Goal: Task Accomplishment & Management: Use online tool/utility

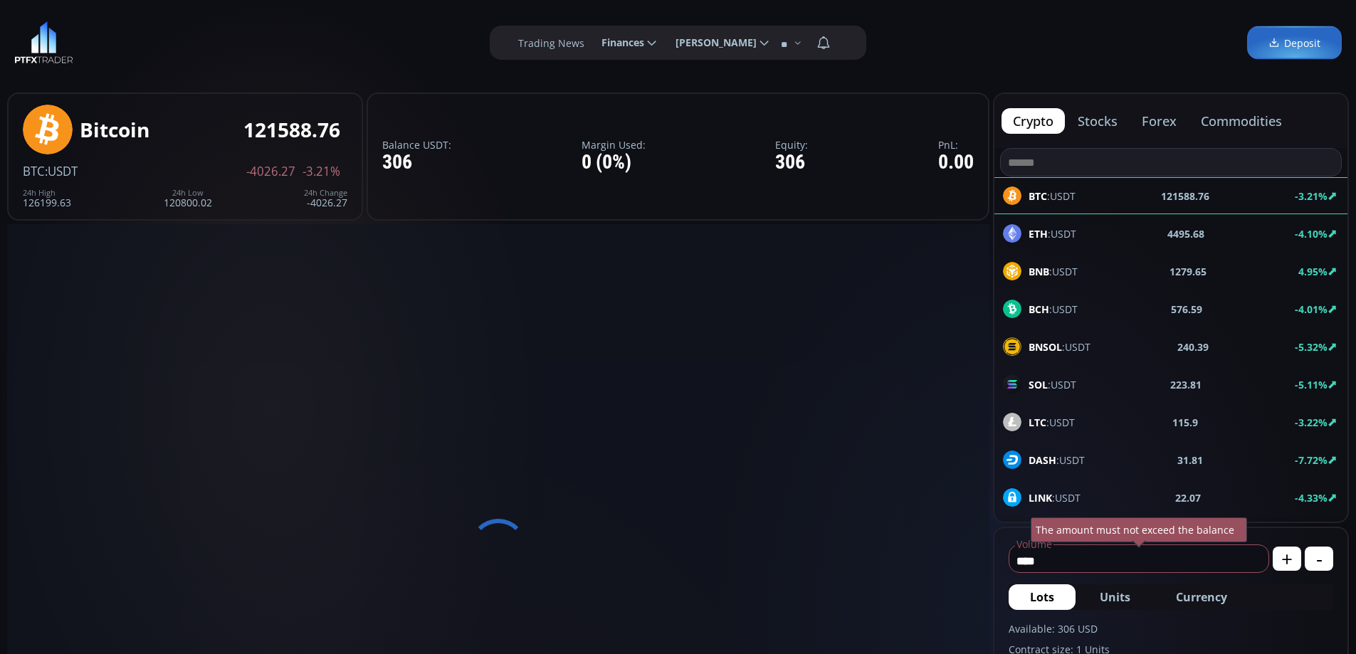
click at [1154, 118] on button "forex" at bounding box center [1159, 121] width 58 height 26
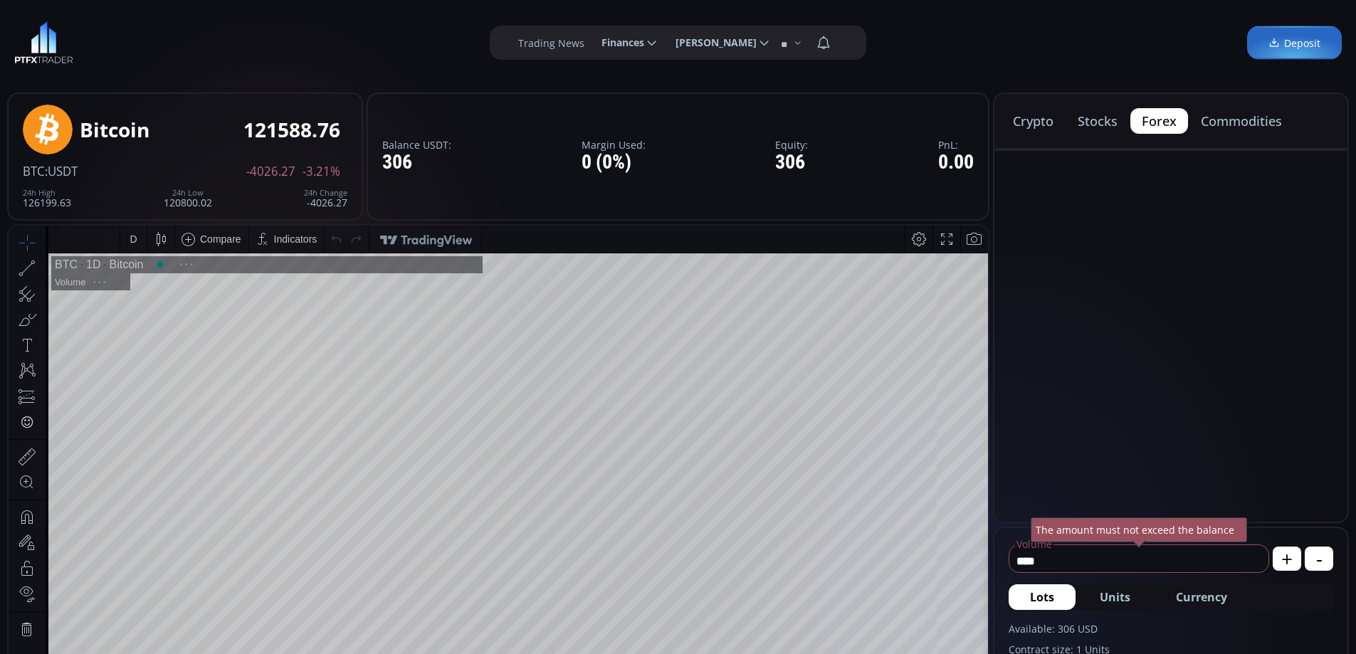
type input "********"
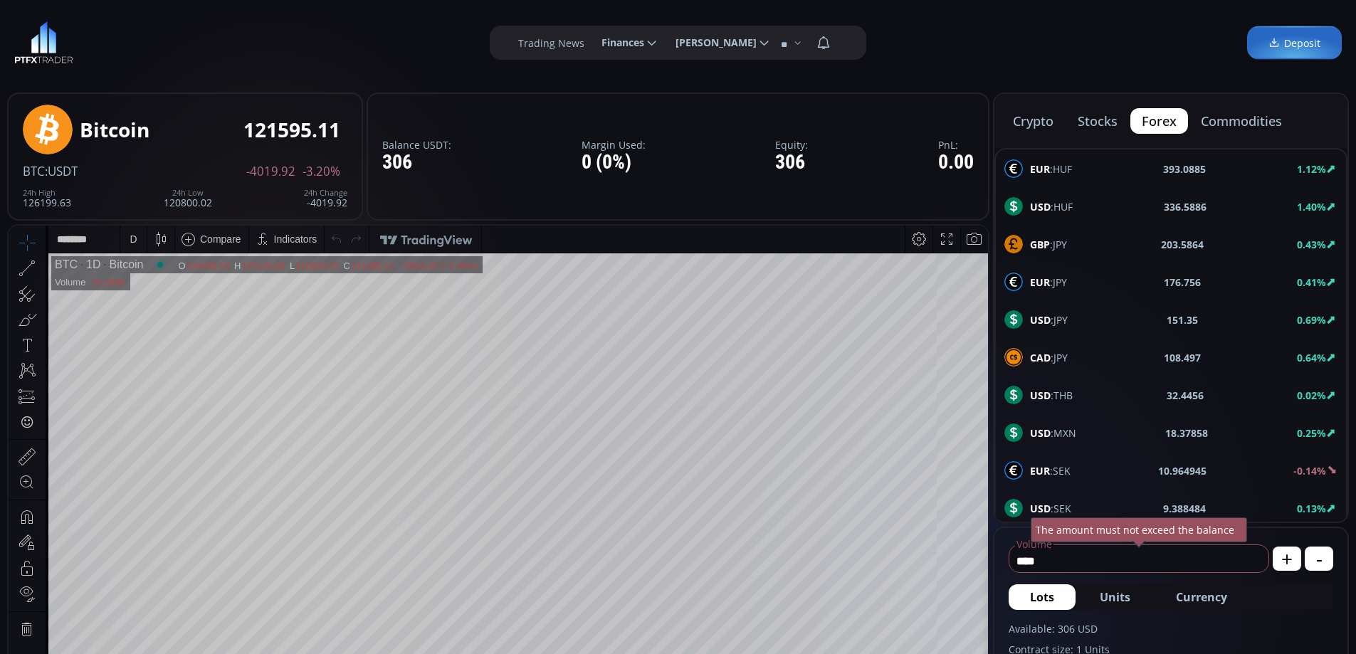
click at [1038, 317] on b "USD" at bounding box center [1040, 320] width 21 height 14
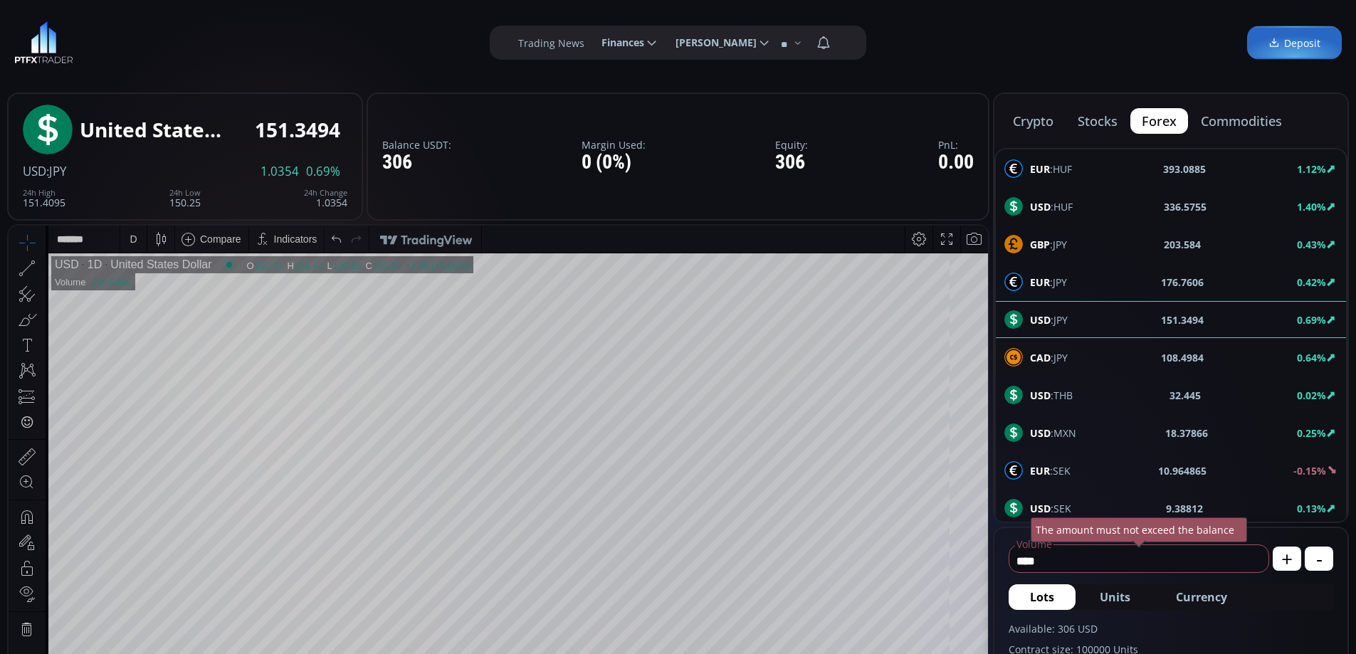
click at [134, 238] on div "D" at bounding box center [133, 238] width 7 height 11
click at [142, 408] on div "1 hour" at bounding box center [143, 408] width 28 height 11
click at [970, 226] on html "Date Range 5y 1y 3m 1m 5d 1d 17:11:01 (UTC) log auto USD 1h United States Dolla…" at bounding box center [498, 558] width 979 height 664
